Goal: Information Seeking & Learning: Learn about a topic

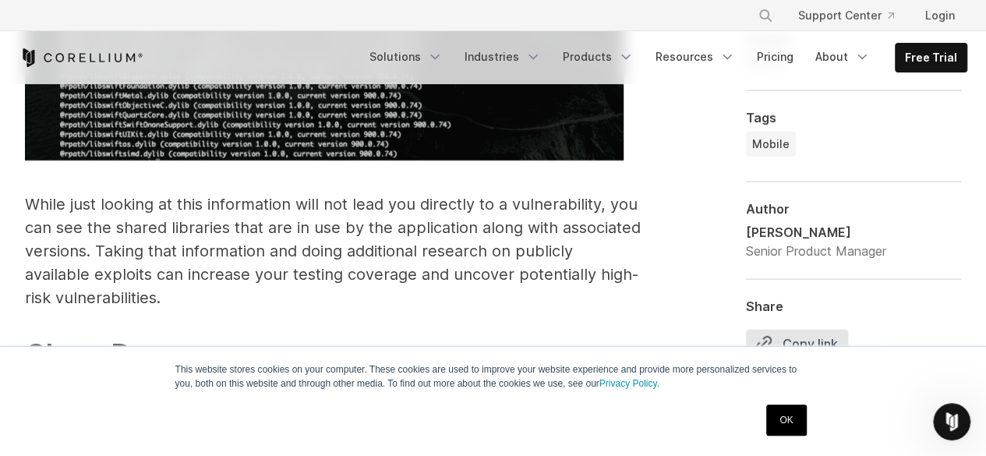
scroll to position [4630, 0]
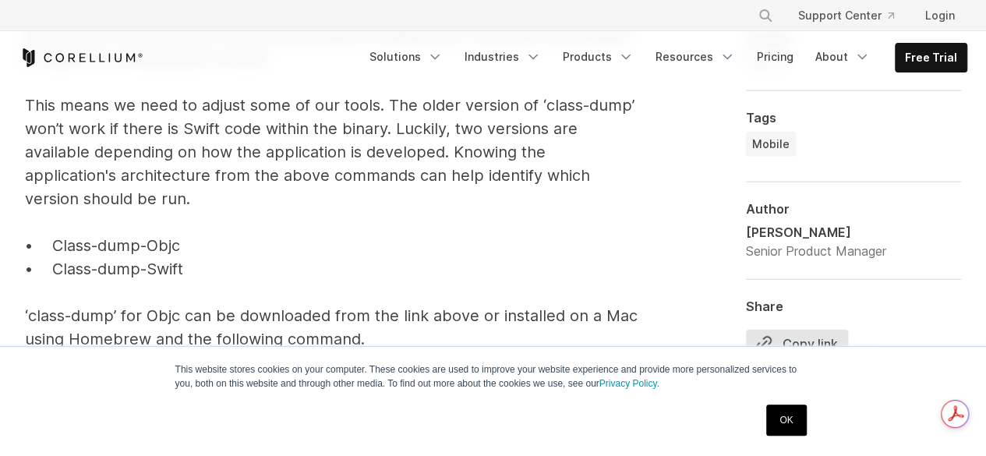
click at [795, 412] on link "OK" at bounding box center [786, 420] width 40 height 31
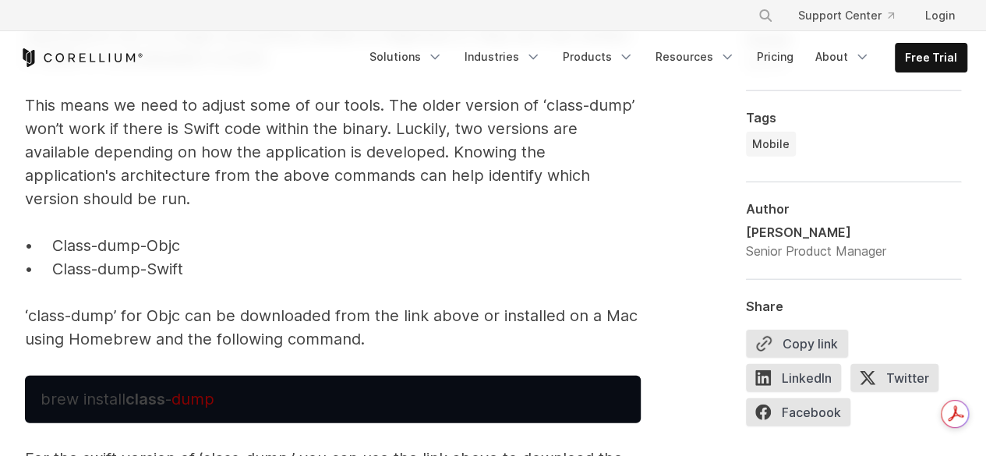
scroll to position [4664, 0]
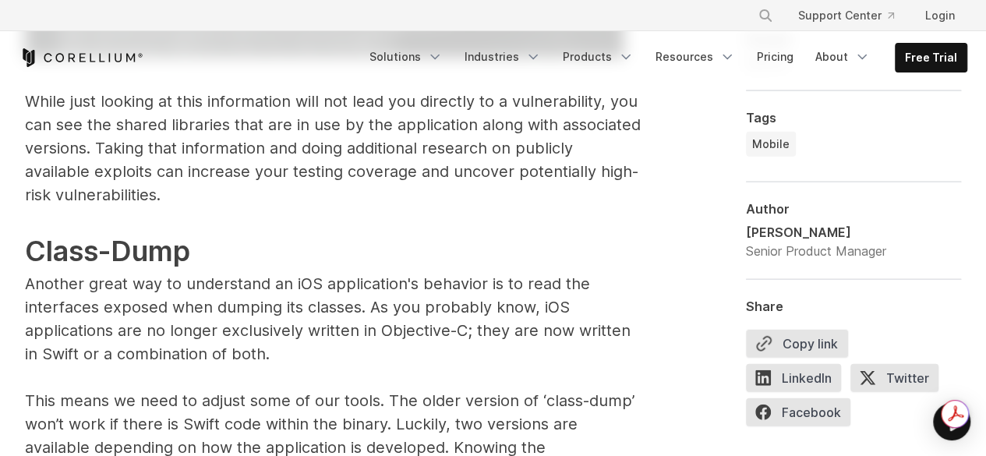
scroll to position [4976, 0]
